Goal: Obtain resource: Download file/media

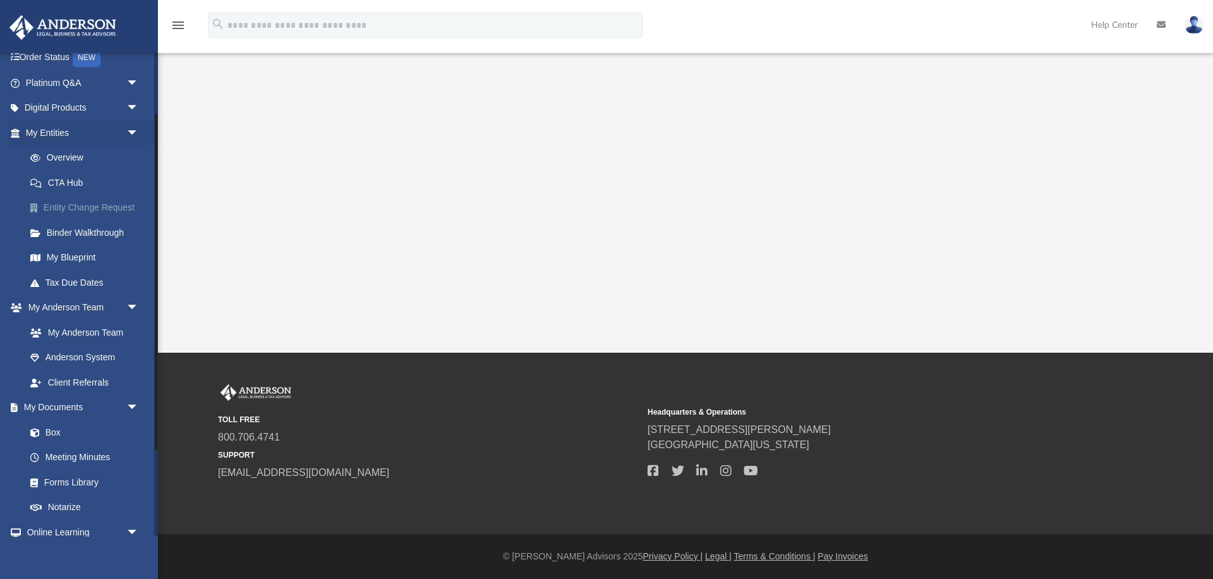
scroll to position [126, 0]
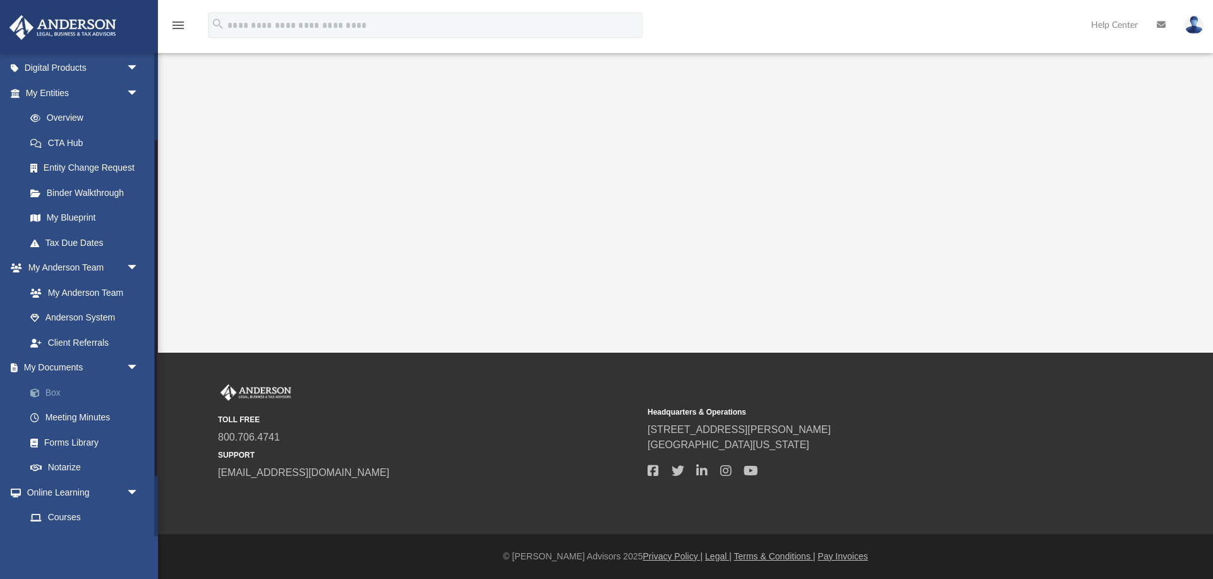
click at [51, 388] on link "Box" at bounding box center [88, 392] width 140 height 25
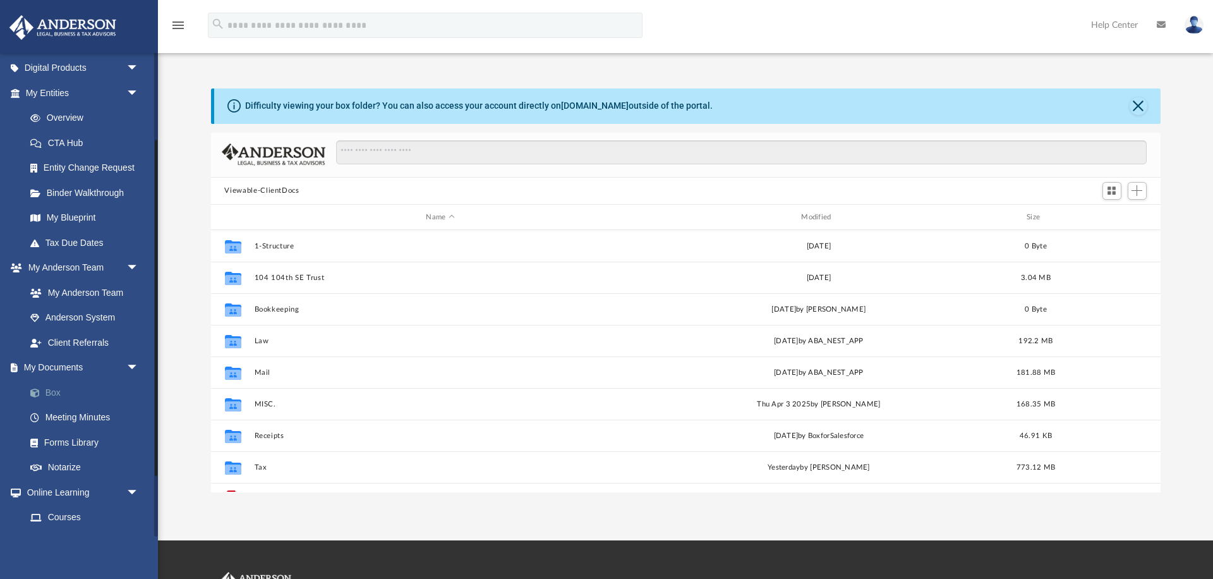
scroll to position [1, 1]
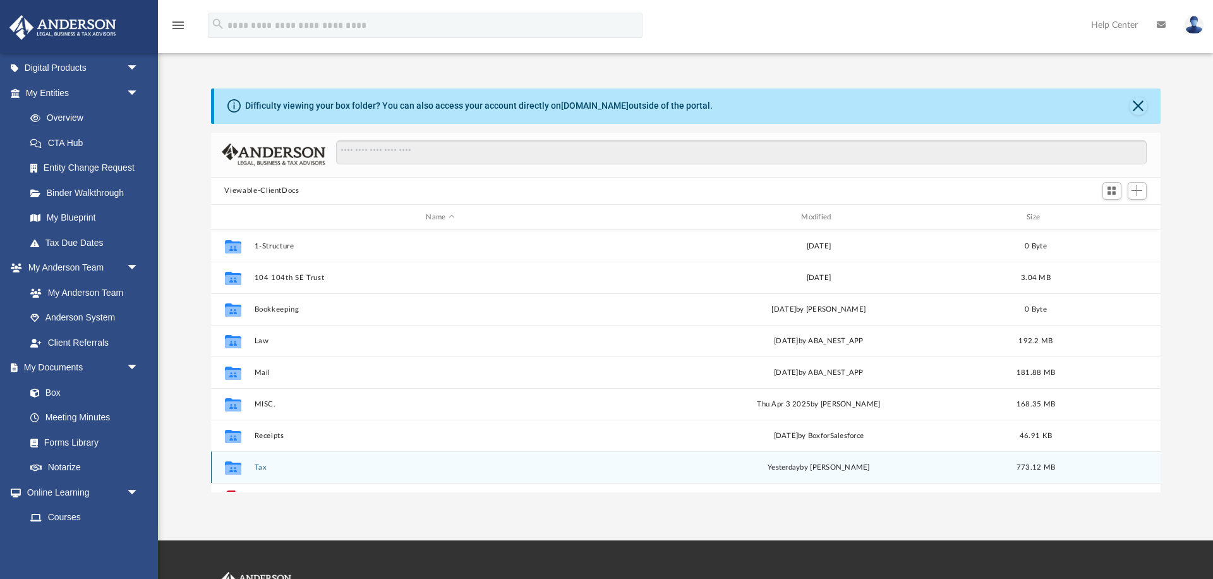
click at [267, 468] on button "Tax" at bounding box center [440, 467] width 373 height 8
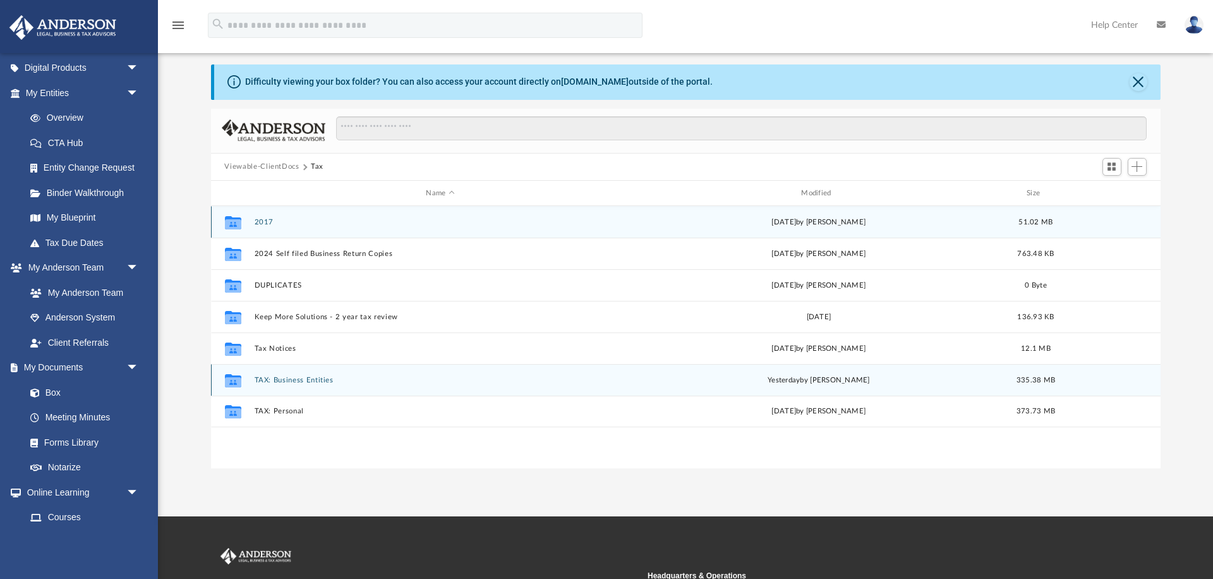
scroll to position [25, 0]
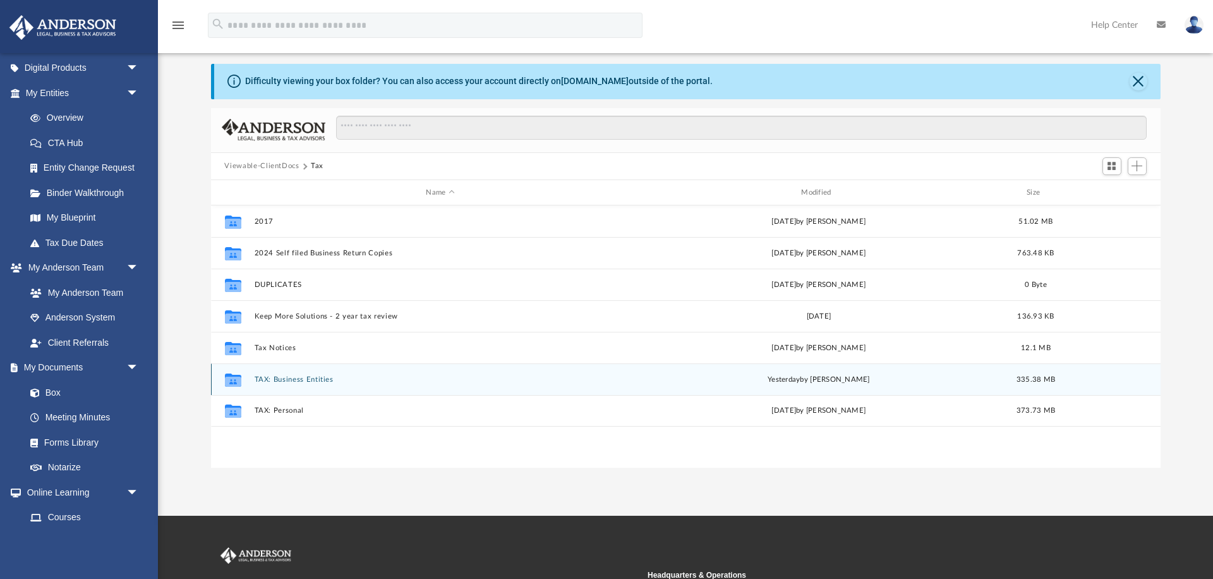
click at [321, 381] on button "TAX: Business Entities" at bounding box center [440, 379] width 373 height 8
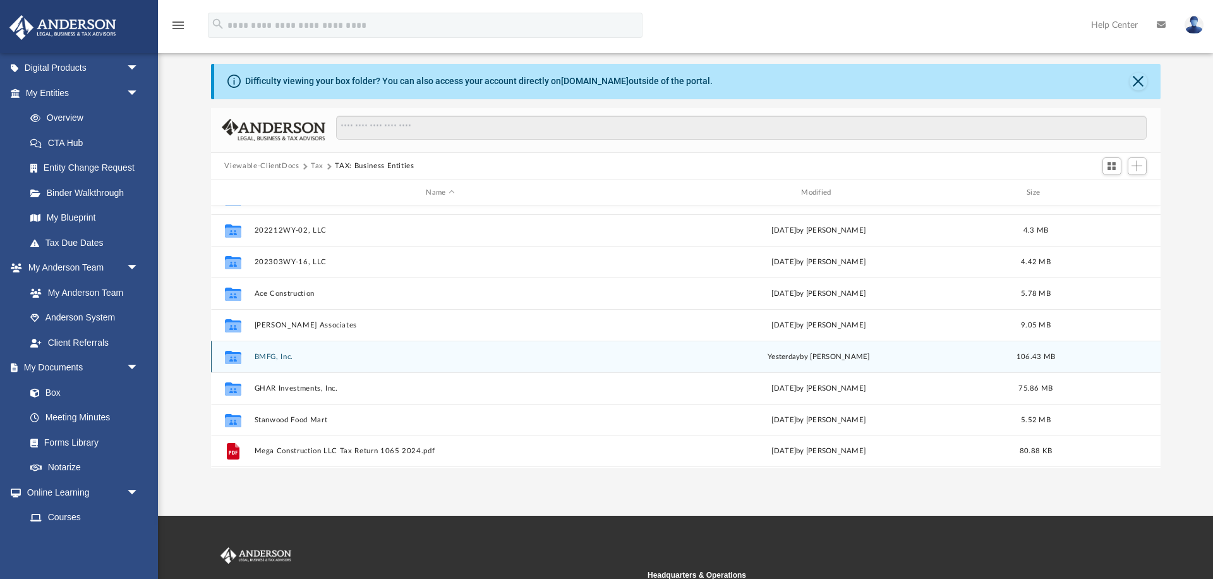
scroll to position [25, 1]
click at [274, 359] on button "BMFG, Inc." at bounding box center [440, 356] width 373 height 8
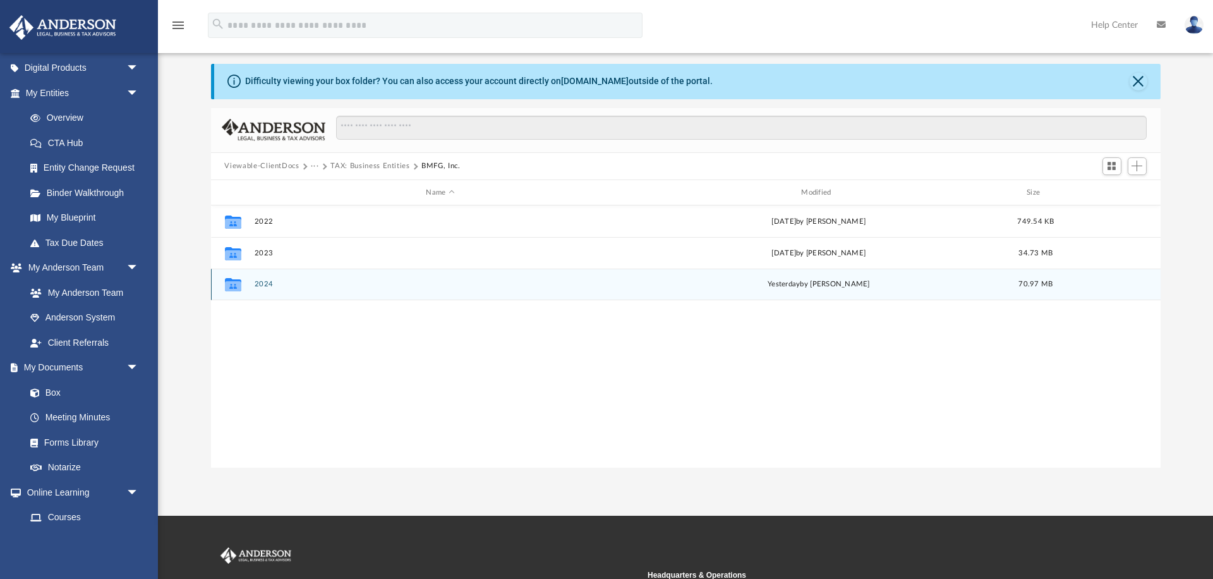
scroll to position [25, 0]
click at [257, 286] on button "2024" at bounding box center [440, 284] width 373 height 8
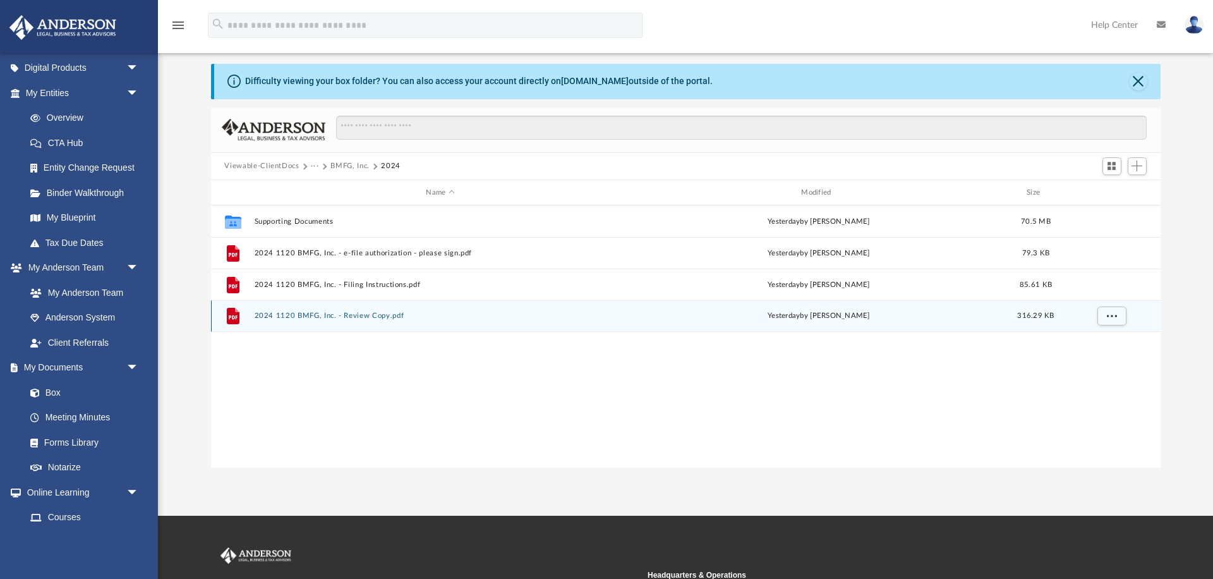
click at [347, 318] on button "2024 1120 BMFG, Inc. - Review Copy.pdf" at bounding box center [440, 316] width 373 height 8
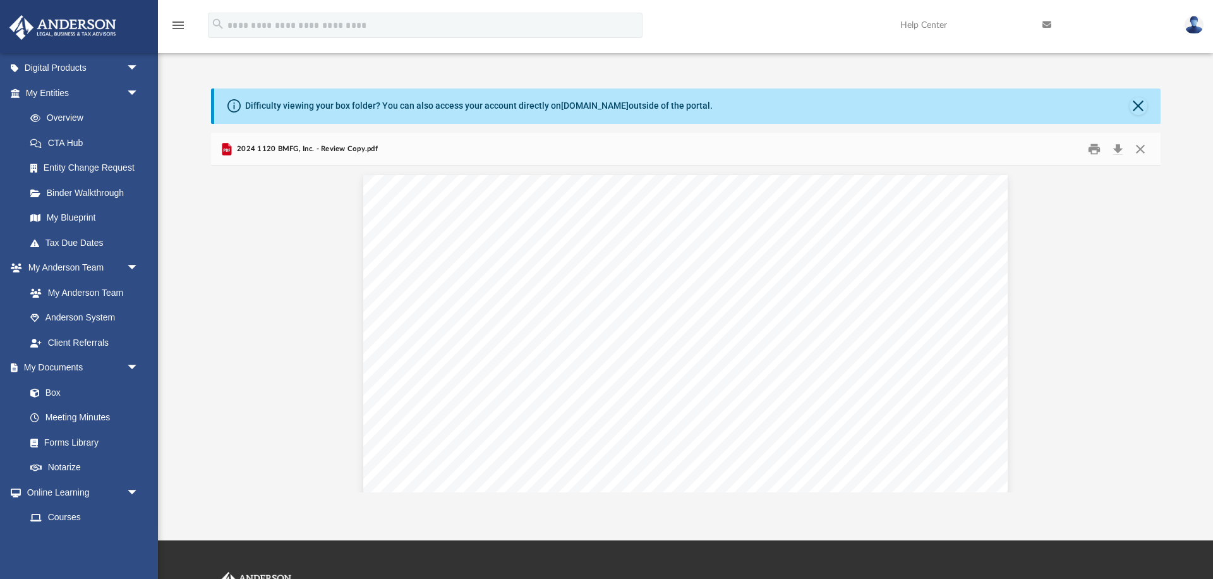
scroll to position [0, 0]
click at [1142, 146] on button "Close" at bounding box center [1140, 149] width 23 height 20
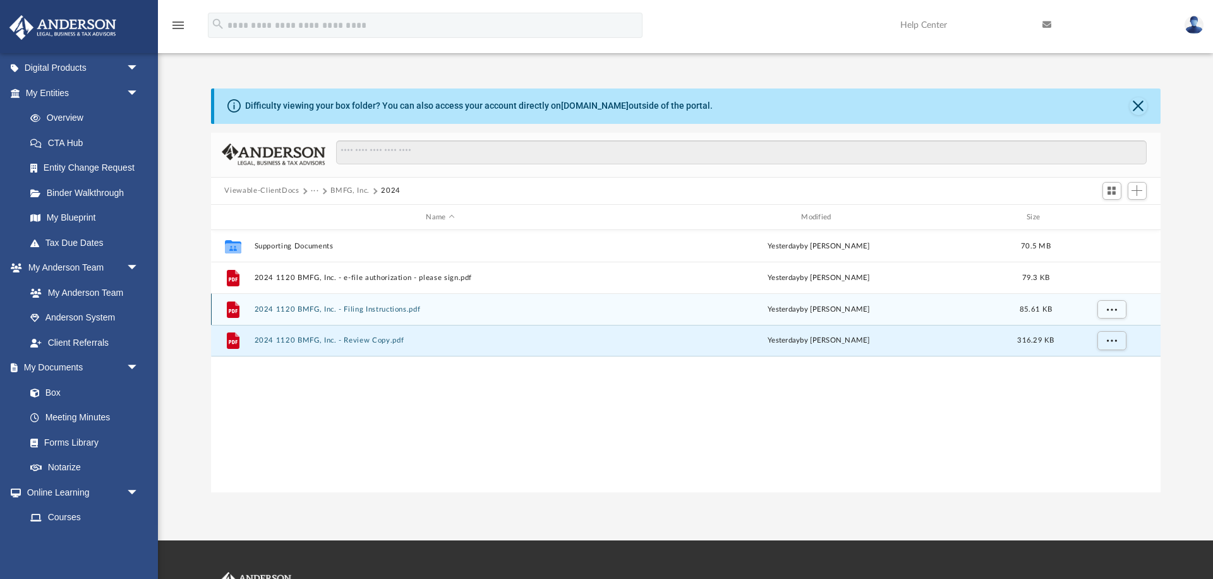
click at [386, 308] on button "2024 1120 BMFG, Inc. - Filing Instructions.pdf" at bounding box center [440, 309] width 373 height 8
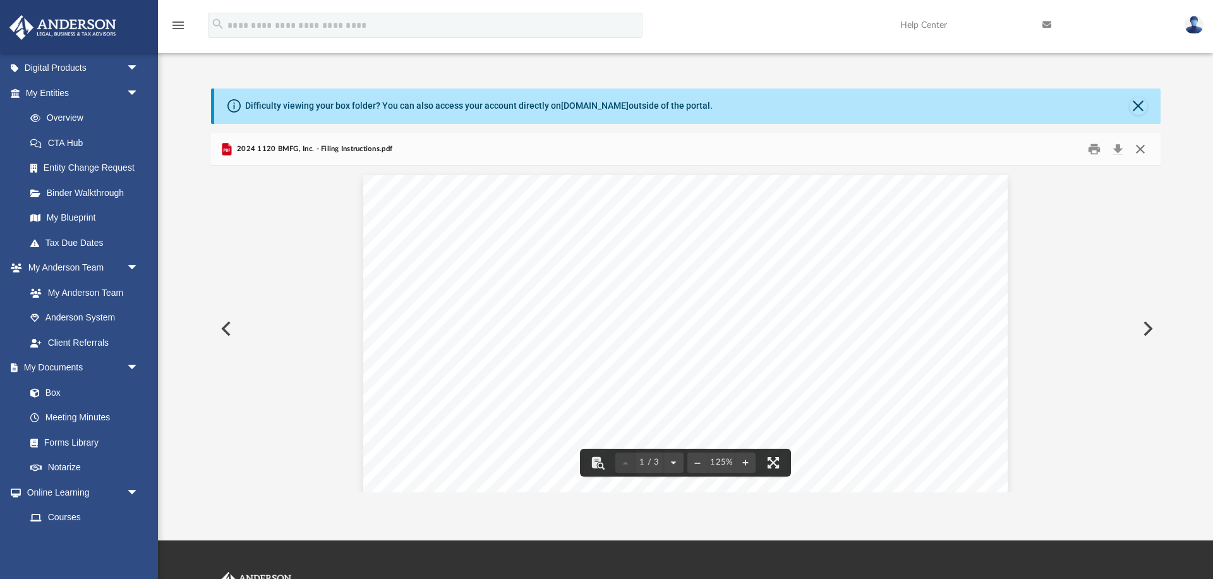
click at [1144, 147] on button "Close" at bounding box center [1140, 149] width 23 height 20
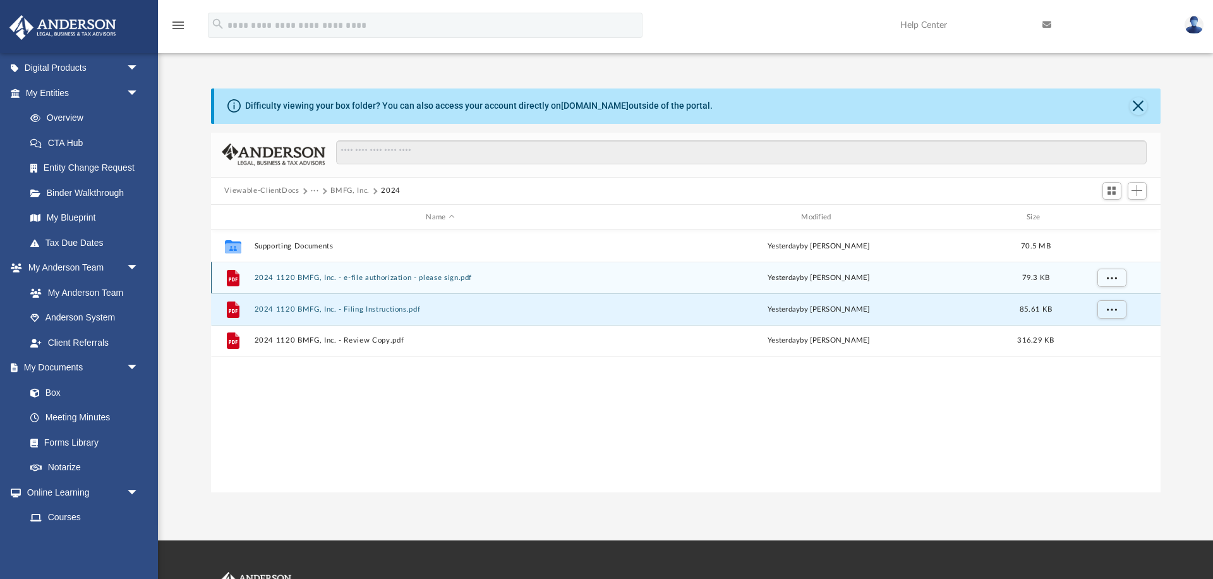
click at [467, 282] on button "2024 1120 BMFG, Inc. - e-file authorization - please sign.pdf" at bounding box center [440, 277] width 373 height 8
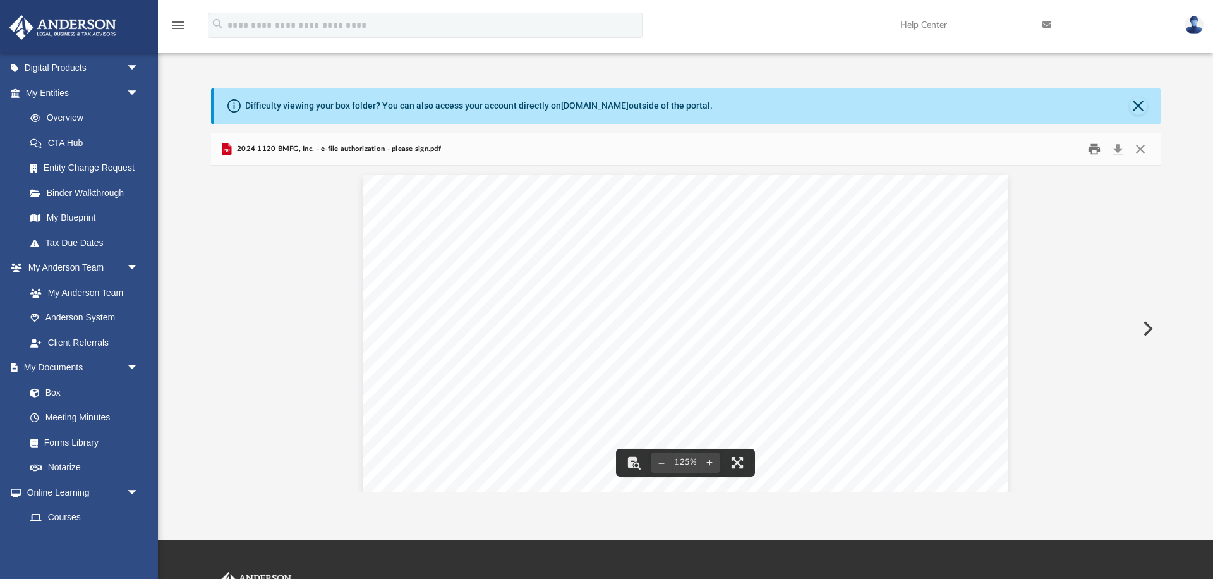
click at [1096, 152] on button "Print" at bounding box center [1093, 149] width 25 height 20
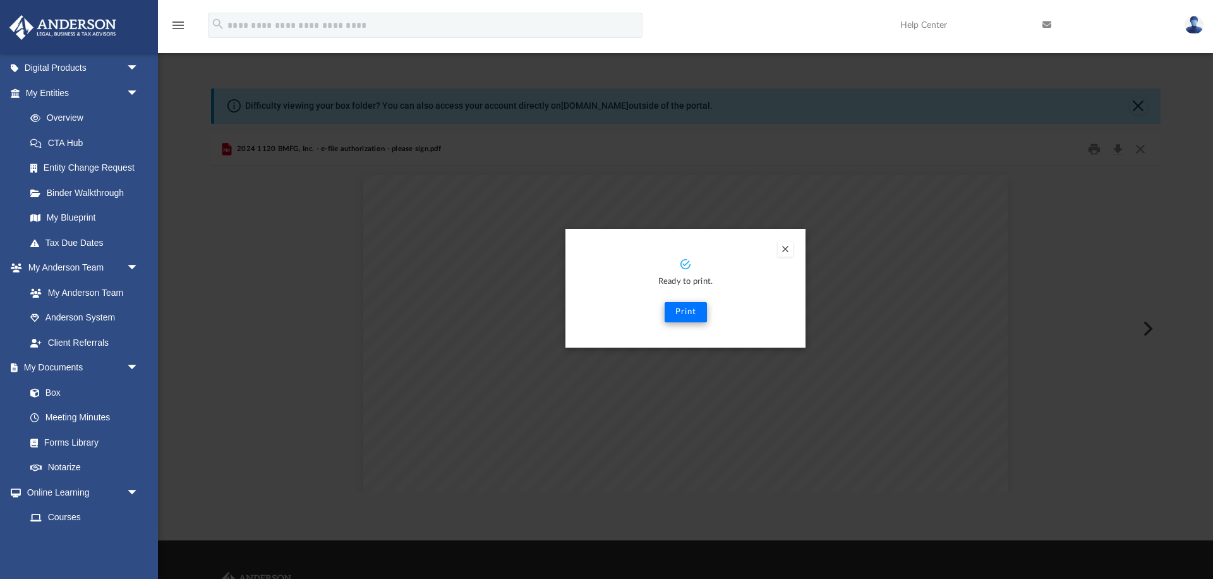
click at [680, 308] on button "Print" at bounding box center [685, 312] width 42 height 20
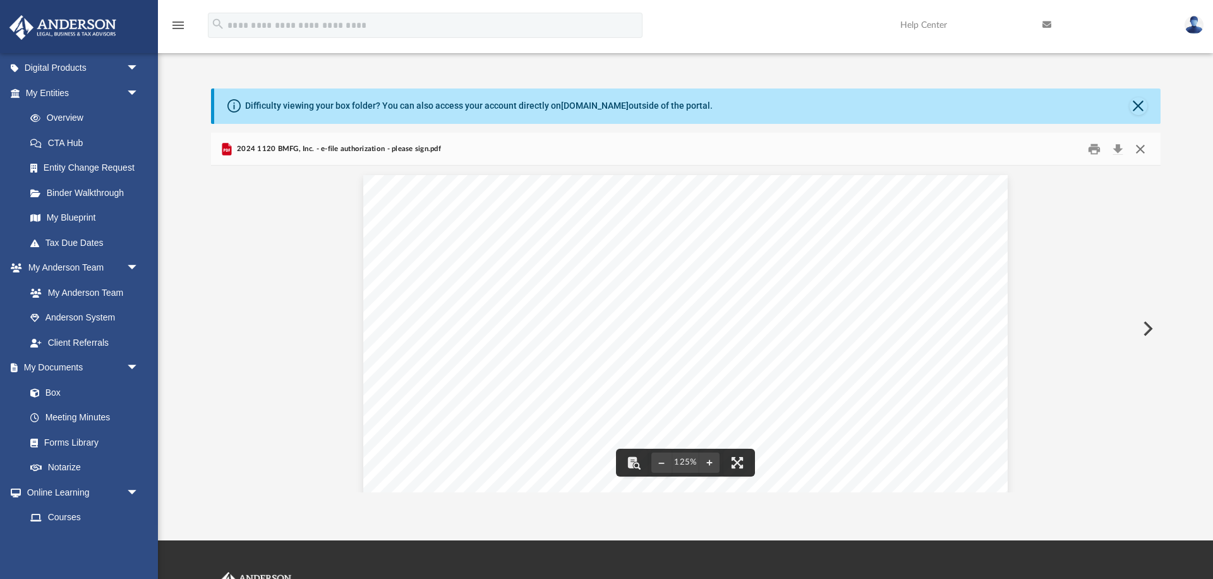
click at [1142, 150] on button "Close" at bounding box center [1140, 149] width 23 height 20
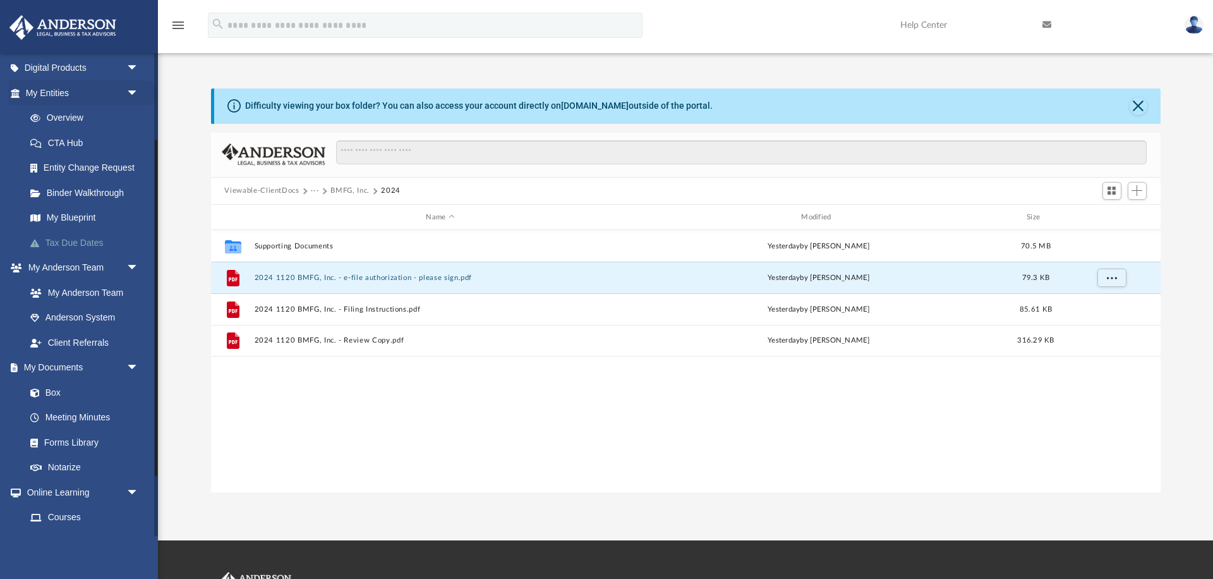
click at [93, 241] on link "Tax Due Dates" at bounding box center [88, 242] width 140 height 25
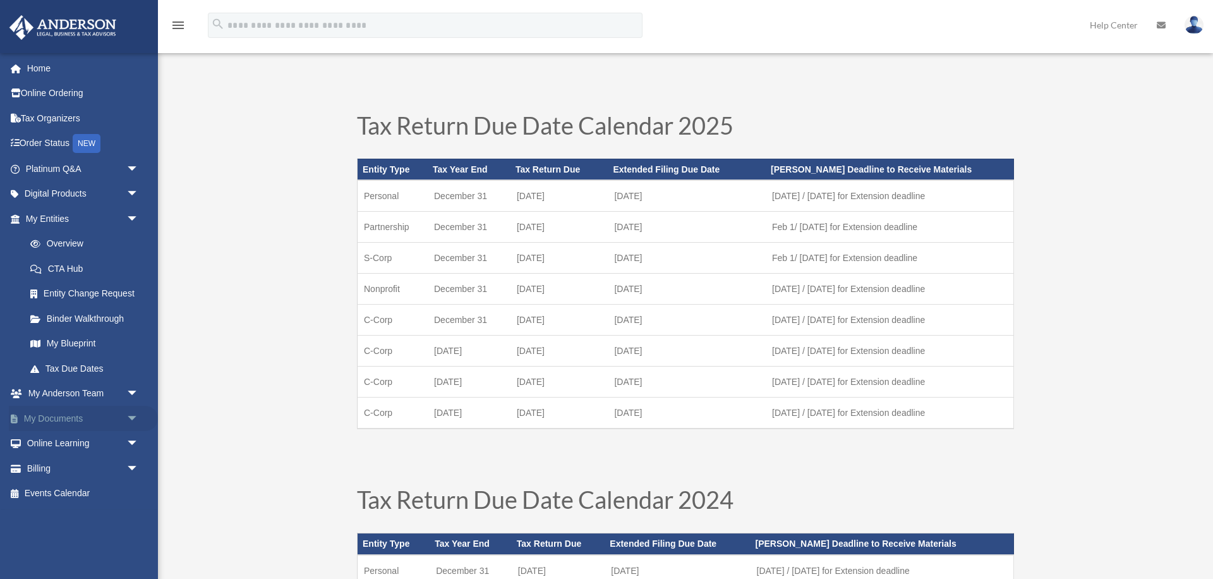
click at [83, 412] on link "My Documents arrow_drop_down" at bounding box center [83, 417] width 149 height 25
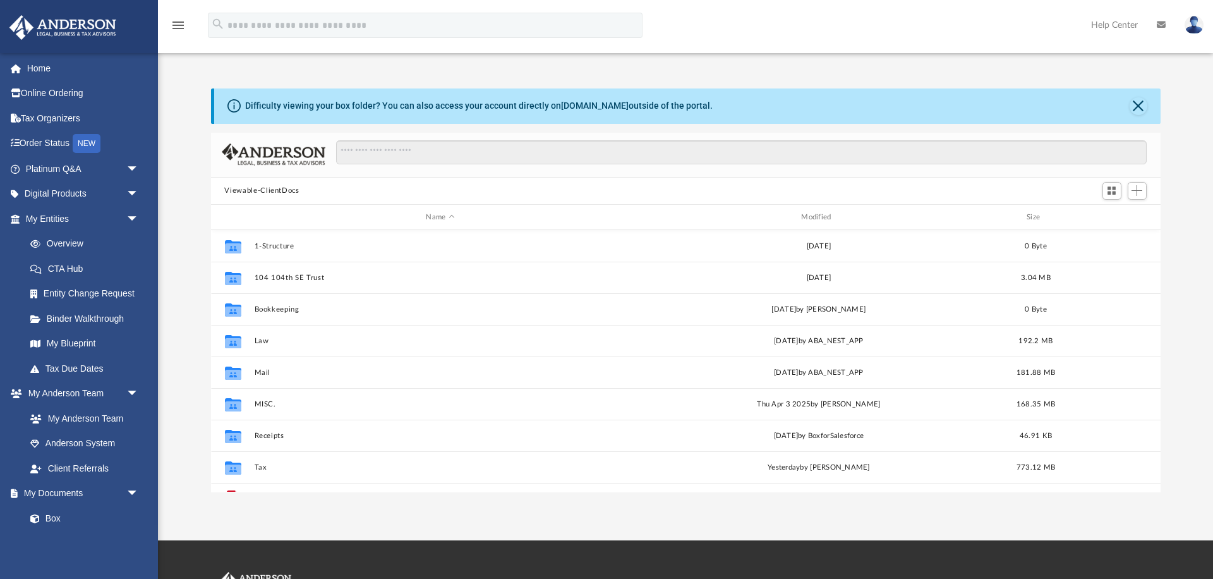
scroll to position [1, 1]
